Goal: Task Accomplishment & Management: Complete application form

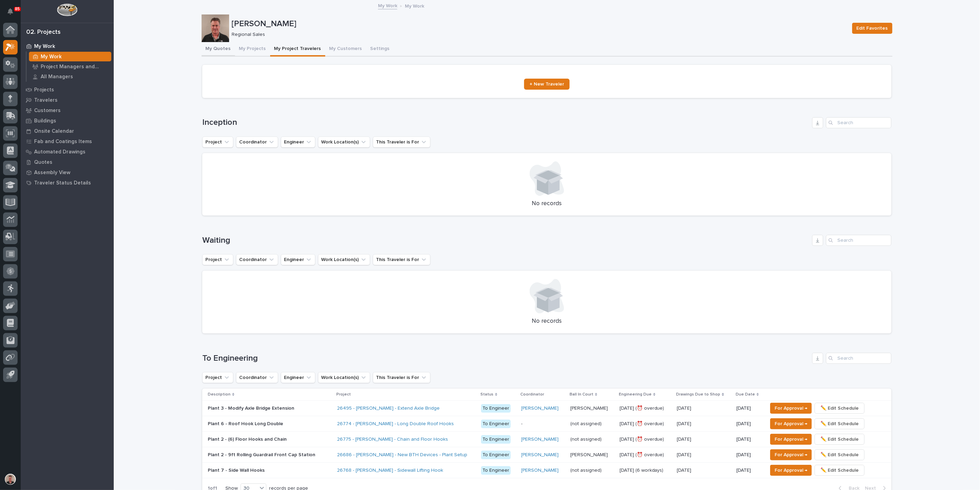
click at [227, 55] on button "My Quotes" at bounding box center [218, 49] width 33 height 14
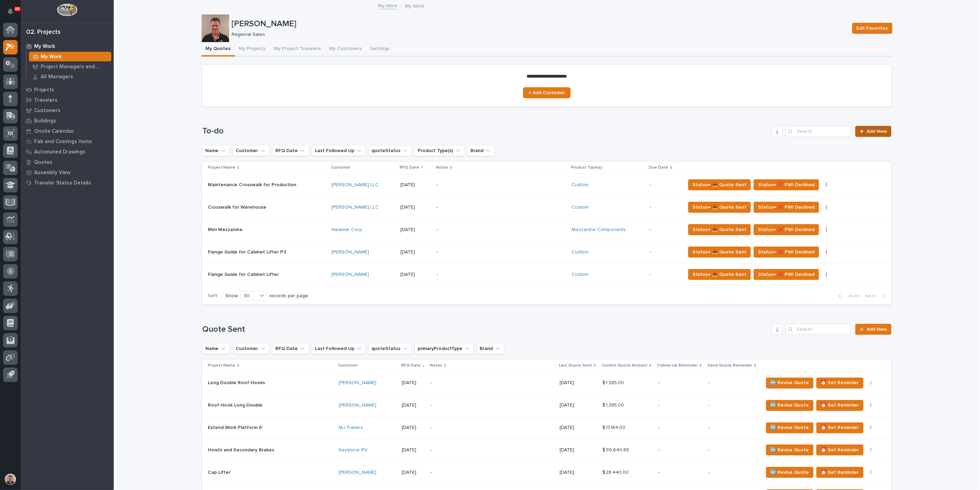
click at [867, 134] on span "Add New" at bounding box center [877, 131] width 20 height 5
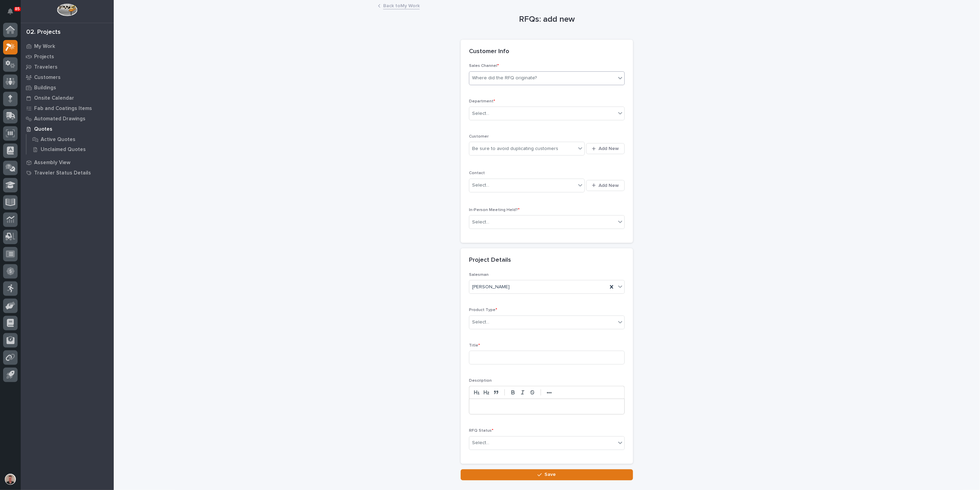
click at [498, 82] on div "Where did the RFQ originate?" at bounding box center [504, 77] width 65 height 7
click at [487, 120] on div "PWI" at bounding box center [544, 120] width 151 height 12
click at [495, 119] on div "Select..." at bounding box center [542, 113] width 146 height 11
click at [494, 160] on span "Regional Sales" at bounding box center [489, 161] width 36 height 8
click at [491, 152] on div "Be sure to avoid duplicating customers" at bounding box center [515, 148] width 86 height 7
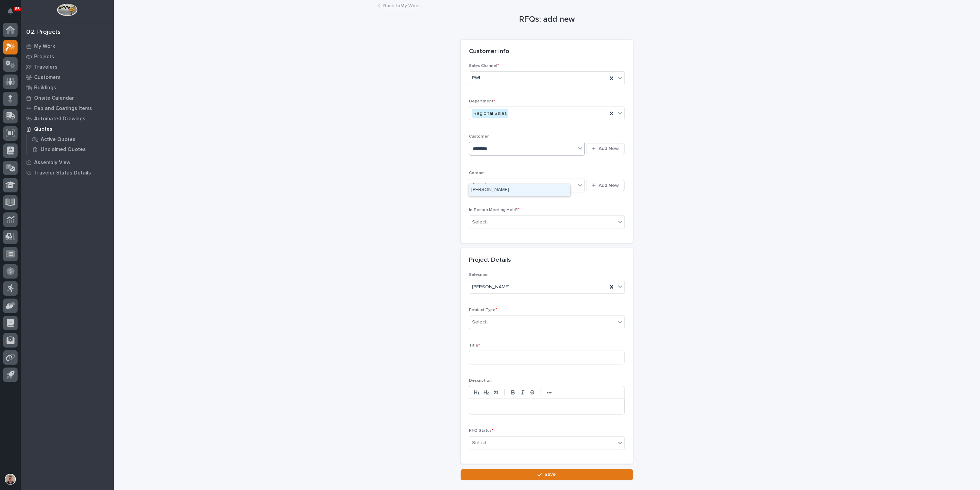
type input "********"
click at [490, 190] on div "[PERSON_NAME]" at bounding box center [519, 190] width 101 height 12
click at [502, 191] on div "Select..." at bounding box center [522, 185] width 106 height 11
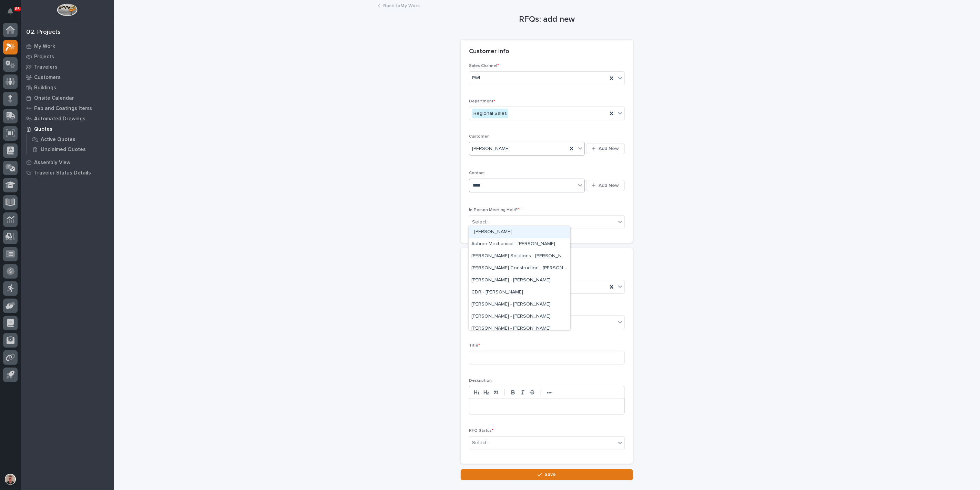
type input "*****"
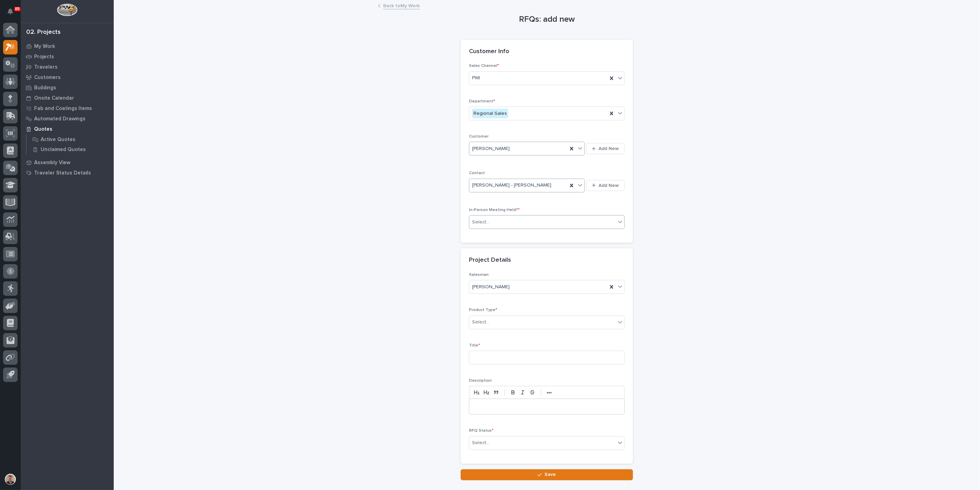
click at [516, 228] on div "Select..." at bounding box center [542, 221] width 146 height 11
click at [505, 274] on div "Yes" at bounding box center [544, 274] width 151 height 12
click at [500, 328] on div "Select..." at bounding box center [542, 321] width 146 height 11
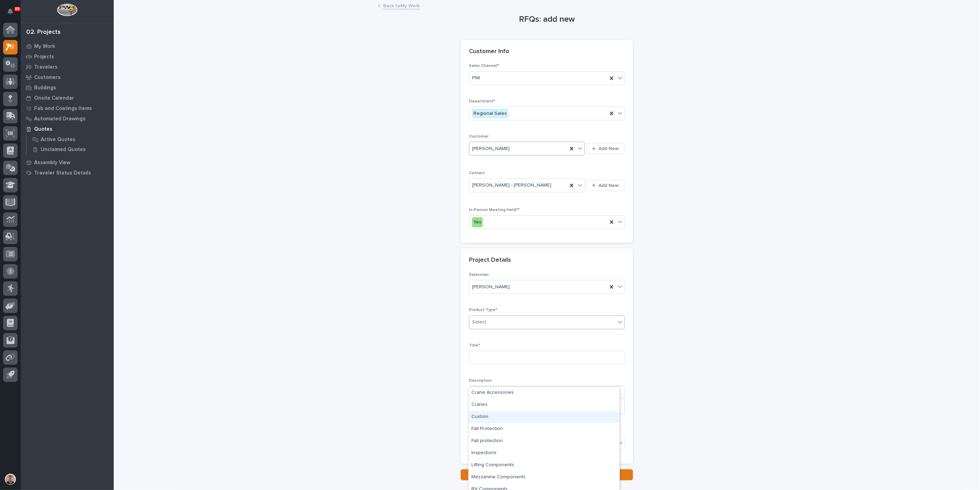
scroll to position [17, 0]
click at [503, 459] on div "Mezzanine Components" at bounding box center [544, 460] width 151 height 12
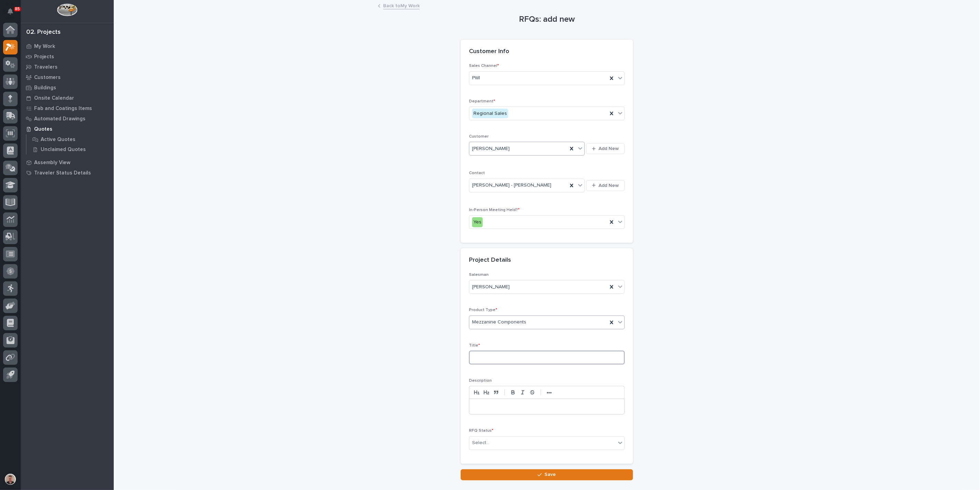
click at [489, 364] on input at bounding box center [547, 357] width 156 height 14
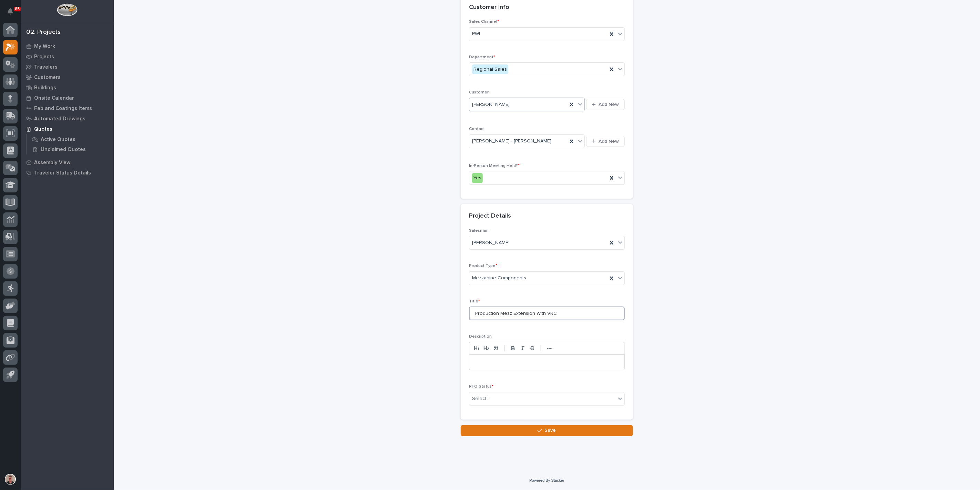
scroll to position [115, 0]
type input "Production Mezz Extension With VRC"
click at [523, 404] on div "Select..." at bounding box center [542, 398] width 146 height 11
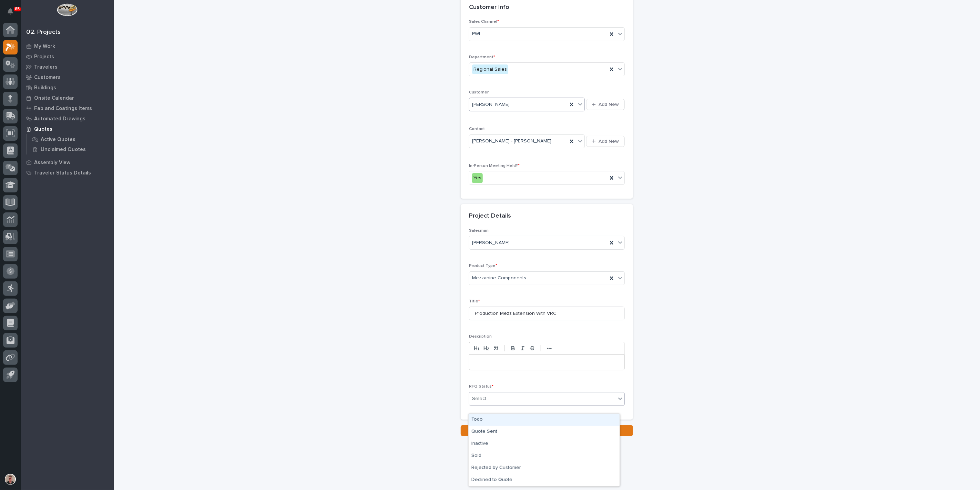
click at [515, 420] on div "Todo" at bounding box center [544, 420] width 151 height 12
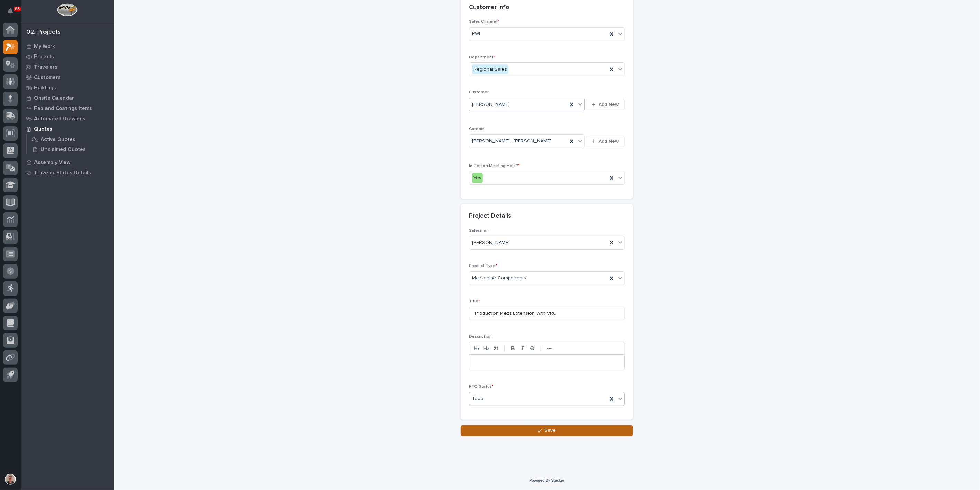
click at [522, 436] on button "Save" at bounding box center [547, 430] width 172 height 11
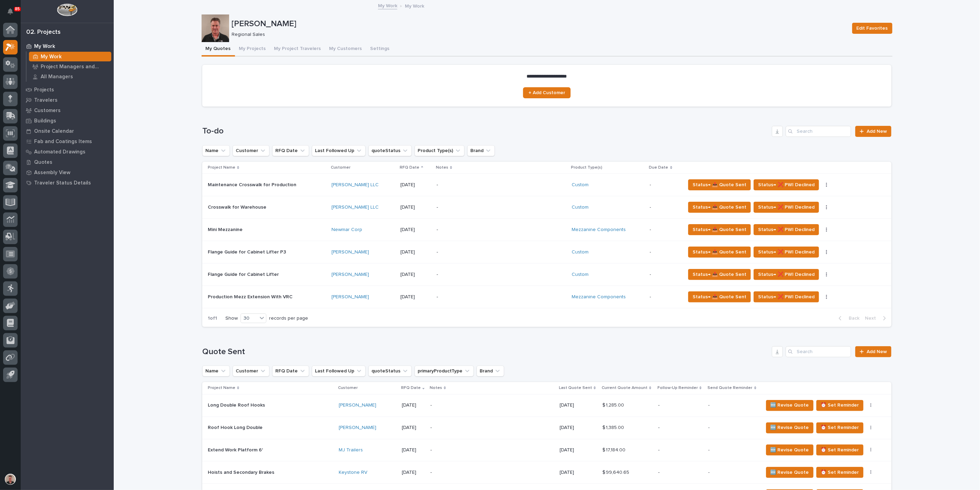
click at [472, 305] on div "-" at bounding box center [497, 297] width 121 height 16
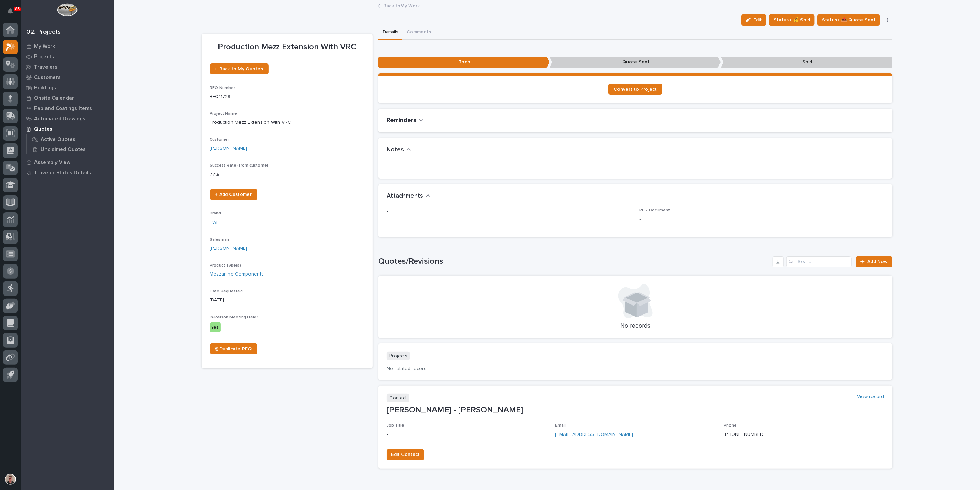
click at [424, 179] on div "•••" at bounding box center [635, 170] width 514 height 17
click at [399, 179] on div "•••" at bounding box center [635, 170] width 514 height 17
click at [746, 26] on button "Edit" at bounding box center [753, 19] width 25 height 11
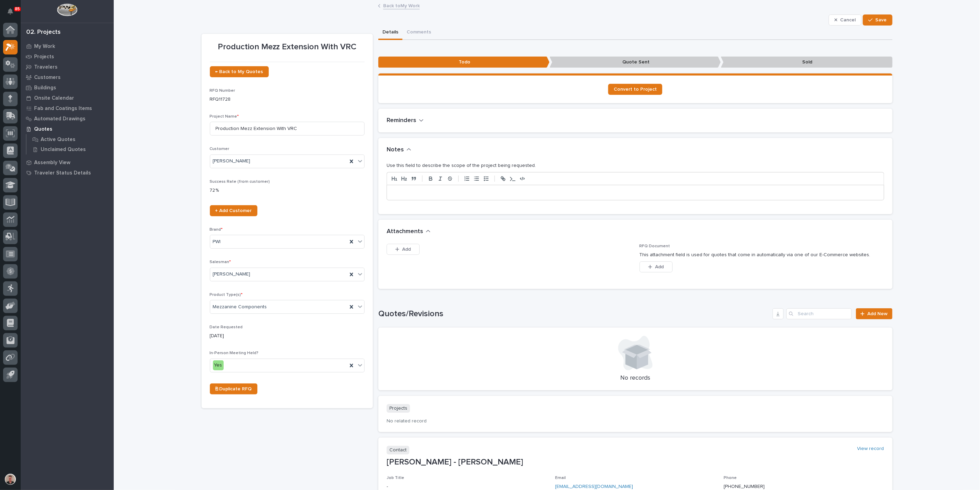
click at [416, 196] on p at bounding box center [635, 192] width 487 height 7
click at [876, 23] on span "Save" at bounding box center [881, 20] width 11 height 6
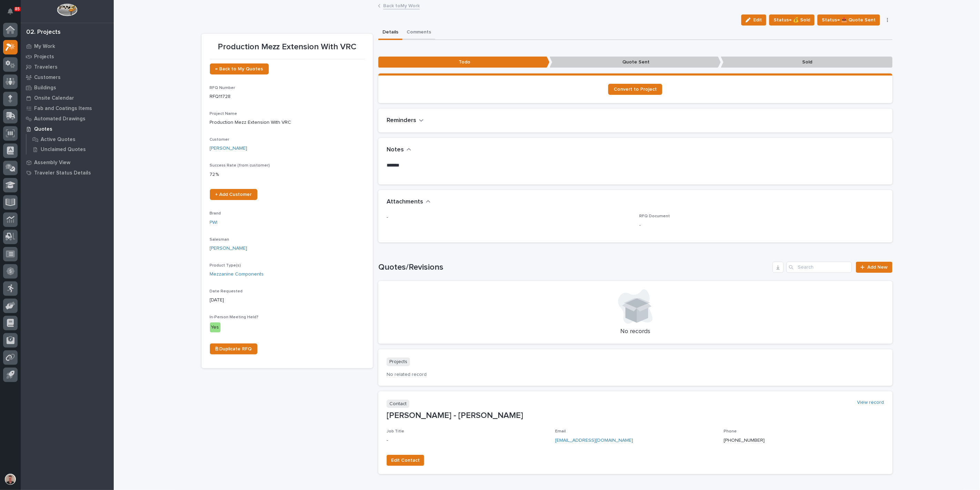
click at [429, 39] on button "Comments" at bounding box center [419, 33] width 33 height 14
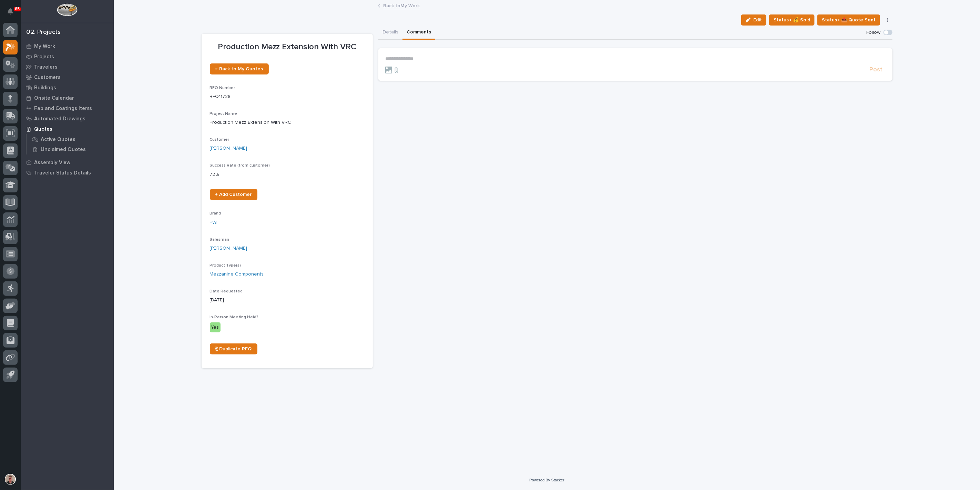
click at [434, 62] on p "**********" at bounding box center [635, 59] width 500 height 6
click at [406, 81] on span "[PERSON_NAME]" at bounding box center [406, 79] width 39 height 5
click at [430, 64] on p "﻿ * ********* ﻿ ﻿" at bounding box center [635, 60] width 500 height 8
click at [436, 89] on span "[PERSON_NAME]" at bounding box center [438, 86] width 39 height 5
click at [494, 64] on p "**********" at bounding box center [635, 60] width 500 height 8
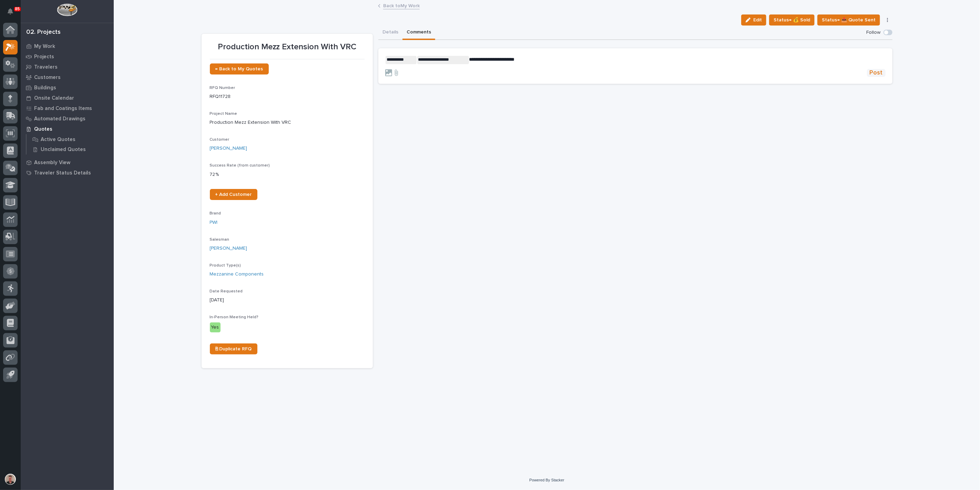
click at [870, 77] on span "Post" at bounding box center [876, 73] width 13 height 8
